Goal: Use online tool/utility: Use online tool/utility

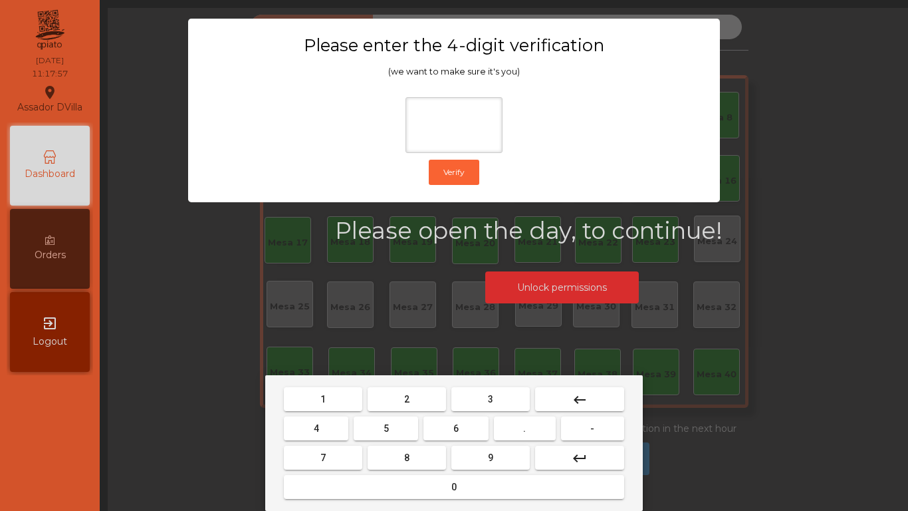
click at [404, 400] on button "2" at bounding box center [407, 399] width 78 height 24
drag, startPoint x: 323, startPoint y: 431, endPoint x: 396, endPoint y: 426, distance: 72.7
click at [329, 431] on button "4" at bounding box center [316, 428] width 65 height 24
drag, startPoint x: 448, startPoint y: 428, endPoint x: 470, endPoint y: 458, distance: 37.5
click at [449, 428] on button "6" at bounding box center [456, 428] width 65 height 24
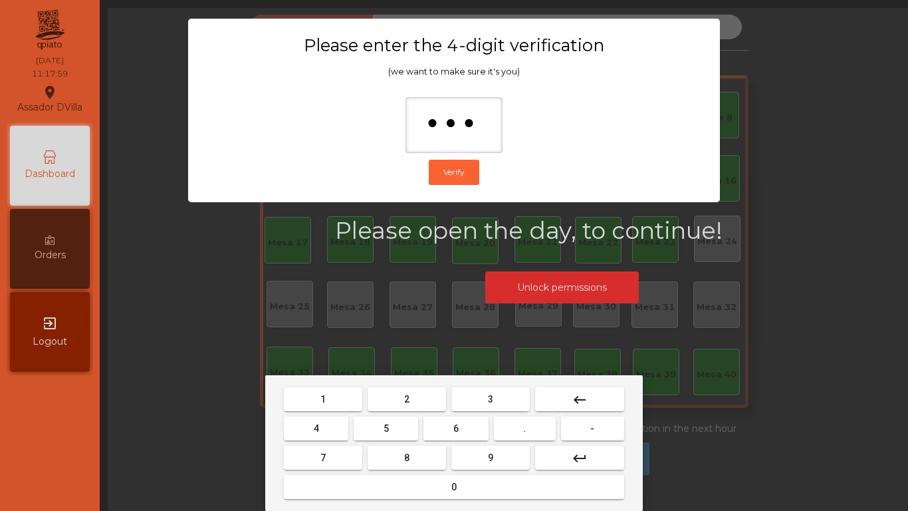
click at [481, 465] on button "9" at bounding box center [491, 458] width 78 height 24
type input "****"
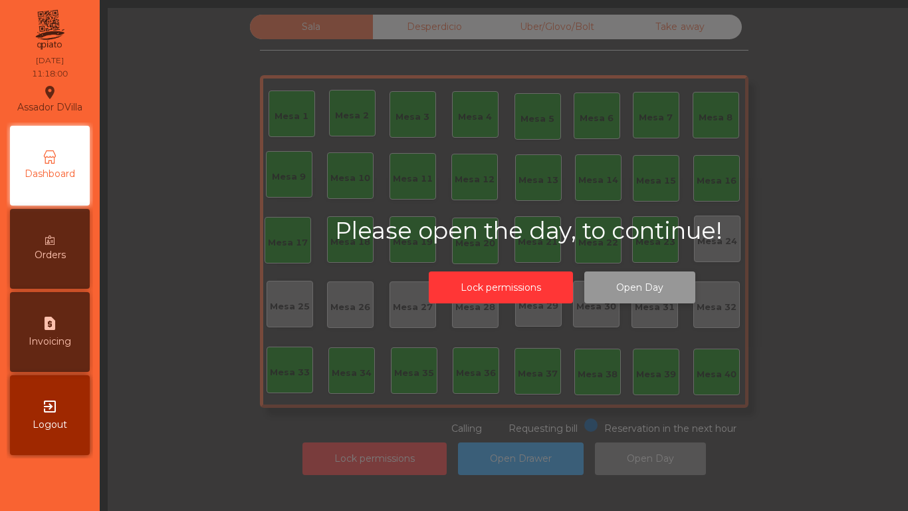
drag, startPoint x: 620, startPoint y: 281, endPoint x: 614, endPoint y: 287, distance: 8.5
click at [614, 287] on button "Open Day" at bounding box center [640, 287] width 111 height 33
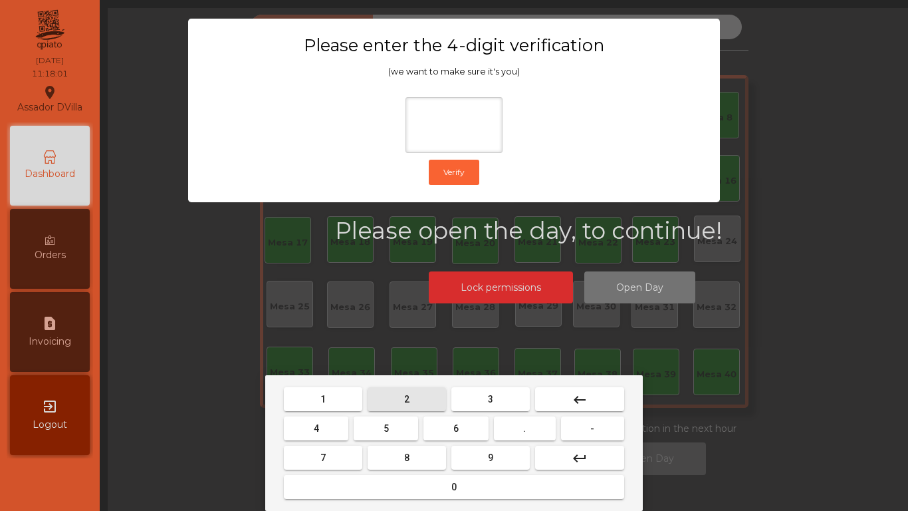
drag, startPoint x: 408, startPoint y: 407, endPoint x: 347, endPoint y: 420, distance: 62.0
click at [405, 406] on button "2" at bounding box center [407, 399] width 78 height 24
drag, startPoint x: 340, startPoint y: 428, endPoint x: 361, endPoint y: 428, distance: 20.6
click at [340, 429] on button "4" at bounding box center [316, 428] width 65 height 24
drag, startPoint x: 464, startPoint y: 421, endPoint x: 478, endPoint y: 451, distance: 33.0
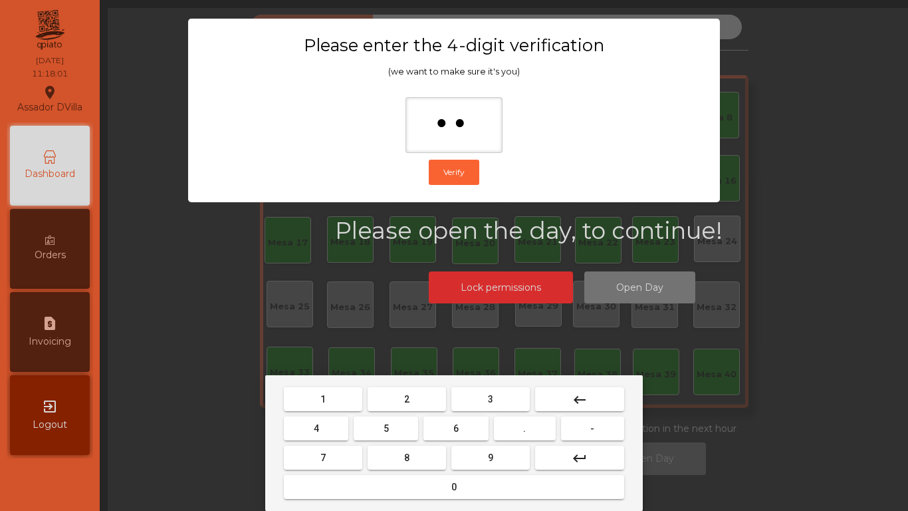
click at [467, 423] on button "6" at bounding box center [456, 428] width 65 height 24
click at [484, 463] on button "9" at bounding box center [491, 458] width 78 height 24
type input "****"
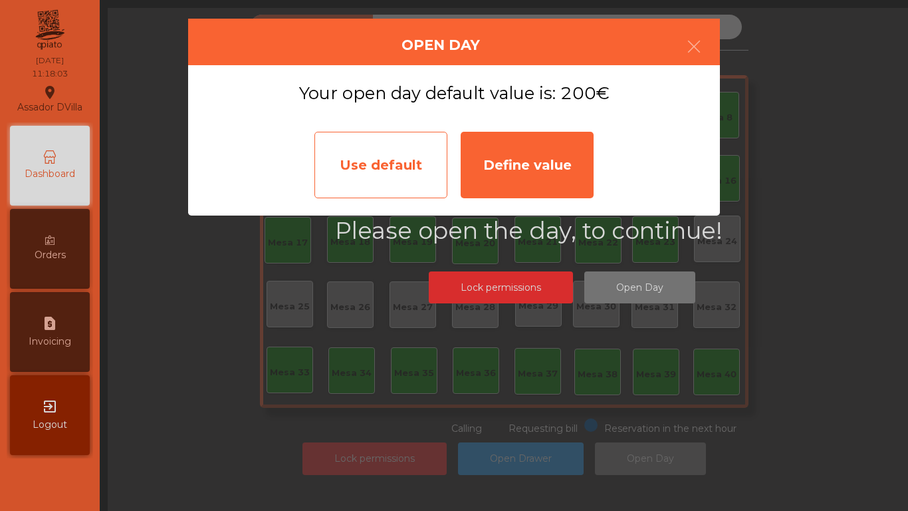
click at [389, 168] on div "Use default" at bounding box center [381, 165] width 133 height 66
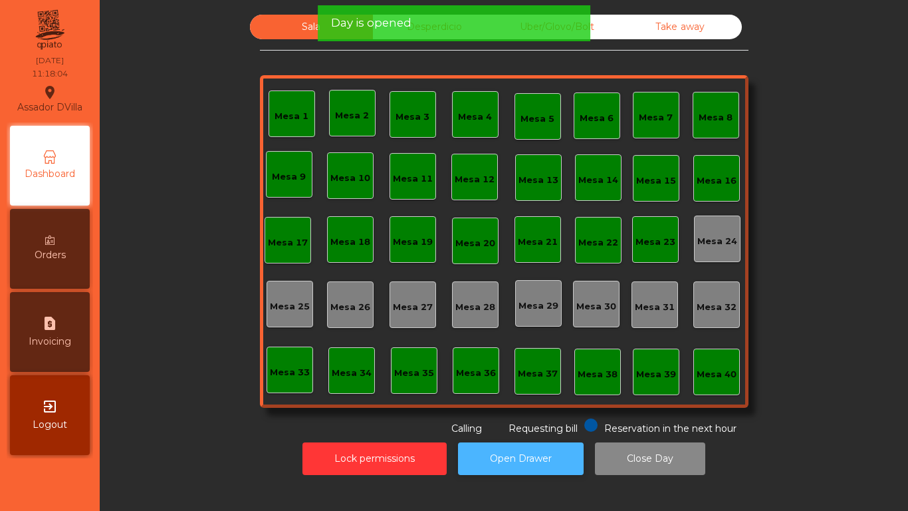
click at [538, 465] on button "Open Drawer" at bounding box center [521, 458] width 126 height 33
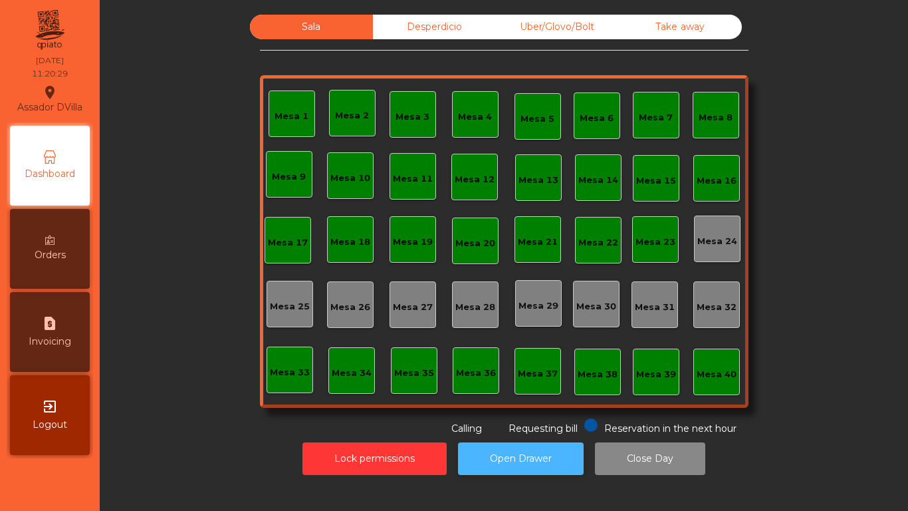
click at [516, 445] on button "Open Drawer" at bounding box center [521, 458] width 126 height 33
click at [529, 467] on button "Open Drawer" at bounding box center [521, 458] width 126 height 33
click at [509, 451] on button "Open Drawer" at bounding box center [521, 458] width 126 height 33
